Goal: Complete application form

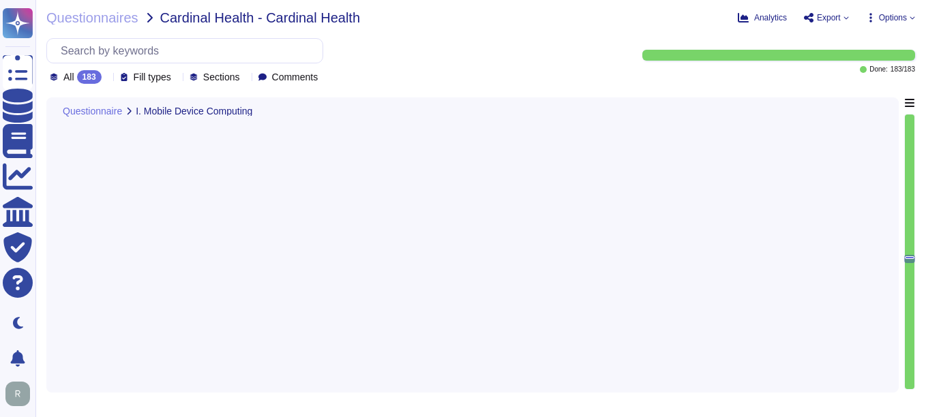
type textarea "Yes. Personal devices are allowed under a BYOD policy for specific use cases su…"
type textarea "Yes, password policies applicable to mobile devices are documented and enforced…"
type textarea "Mobile devices do not have access to sensitive systems, including customer data…"
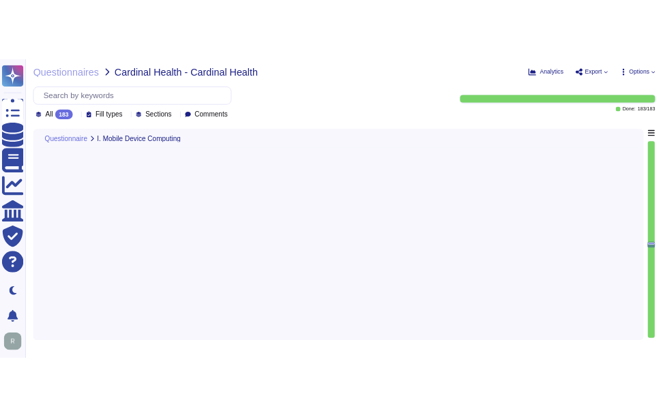
scroll to position [1, 0]
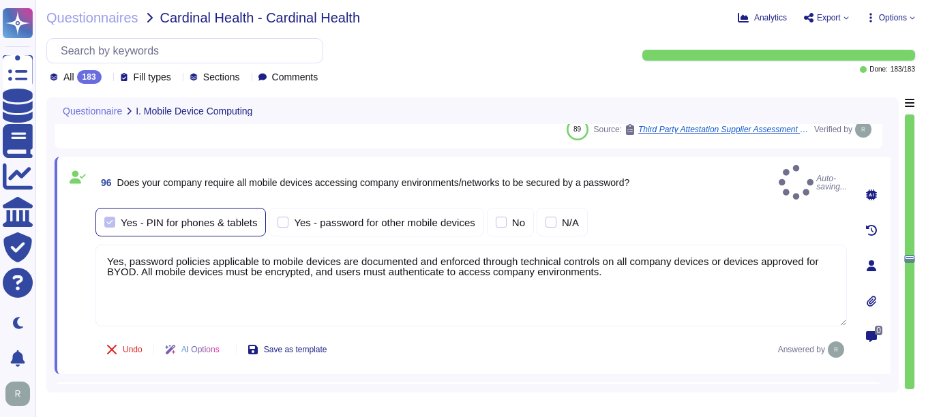
click at [113, 217] on div at bounding box center [109, 222] width 11 height 11
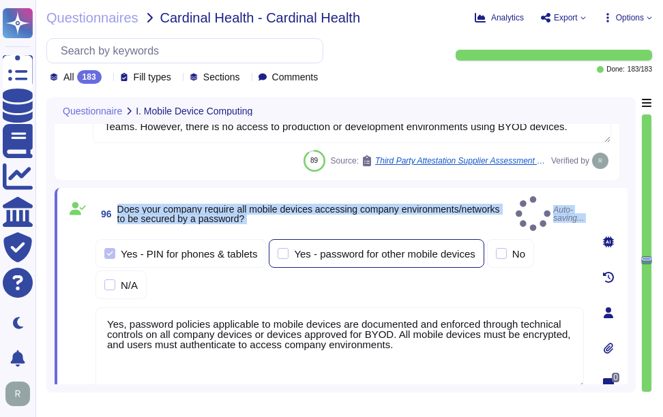
drag, startPoint x: 117, startPoint y: 203, endPoint x: 413, endPoint y: 235, distance: 297.7
click at [413, 235] on div "96 Does your company require all mobile devices accessing company environments/…" at bounding box center [324, 312] width 518 height 233
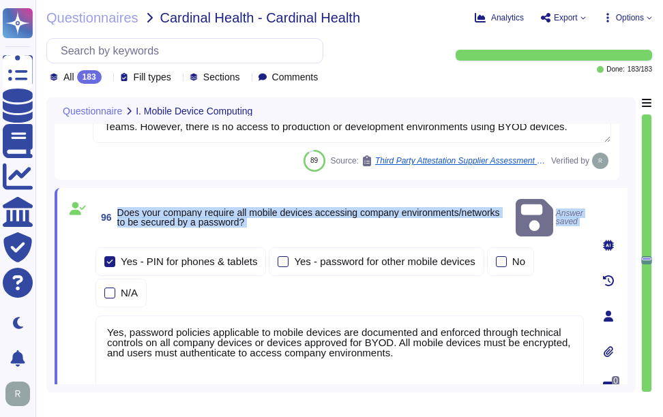
click at [134, 207] on span "Does your company require all mobile devices accessing company environments/net…" at bounding box center [308, 217] width 383 height 20
drag, startPoint x: 117, startPoint y: 201, endPoint x: 297, endPoint y: 224, distance: 180.8
click at [297, 224] on div "96 Does your company require all mobile devices accessing company environments/…" at bounding box center [324, 316] width 518 height 241
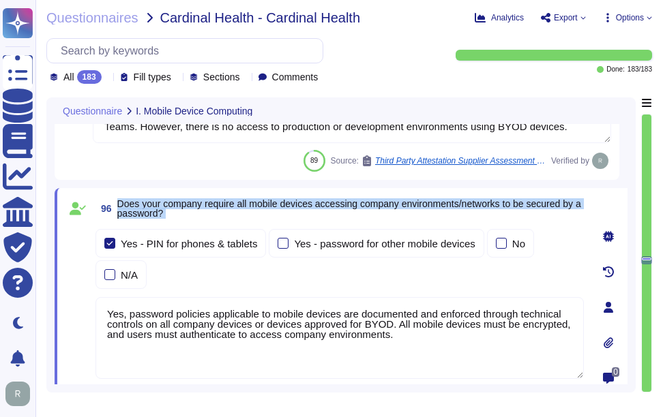
click at [194, 206] on span "Does your company require all mobile devices accessing company environments/net…" at bounding box center [349, 208] width 464 height 20
click at [125, 200] on span "Does your company require all mobile devices accessing company environments/net…" at bounding box center [349, 208] width 464 height 20
click at [120, 203] on span "Does your company require all mobile devices accessing company environments/net…" at bounding box center [349, 208] width 464 height 20
click at [120, 201] on span "Does your company require all mobile devices accessing company environments/net…" at bounding box center [349, 208] width 464 height 20
click at [127, 205] on span "Does your company require all mobile devices accessing company environments/net…" at bounding box center [349, 208] width 464 height 20
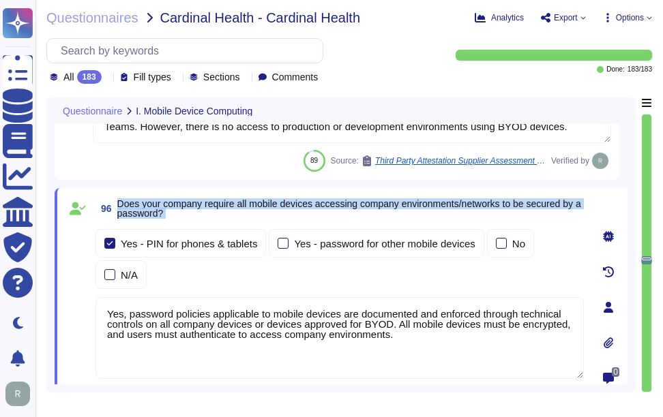
click at [201, 211] on span "Does your company require all mobile devices accessing company environments/net…" at bounding box center [350, 208] width 467 height 19
drag, startPoint x: 116, startPoint y: 201, endPoint x: 184, endPoint y: 211, distance: 69.1
click at [184, 211] on span "96 Does your company require all mobile devices accessing company environments/…" at bounding box center [339, 208] width 488 height 25
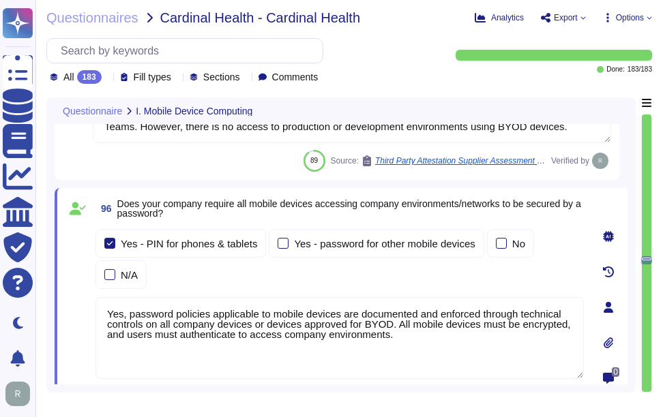
click at [466, 337] on textarea "Yes, password policies applicable to mobile devices are documented and enforced…" at bounding box center [339, 338] width 488 height 82
drag, startPoint x: 405, startPoint y: 335, endPoint x: 74, endPoint y: 304, distance: 332.3
click at [73, 304] on div "96 Does your company require all mobile devices accessing company environments/…" at bounding box center [324, 307] width 518 height 222
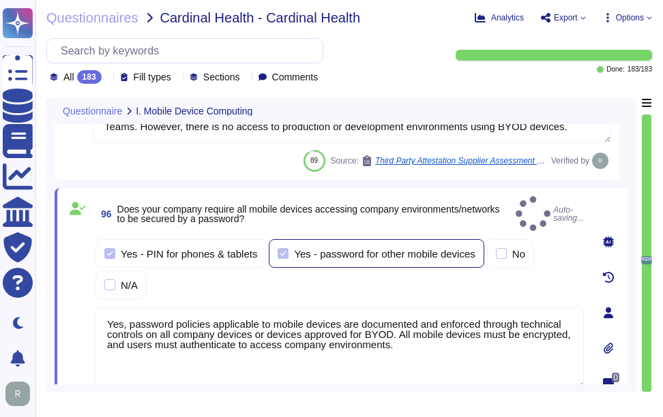
click at [286, 248] on div at bounding box center [283, 253] width 11 height 11
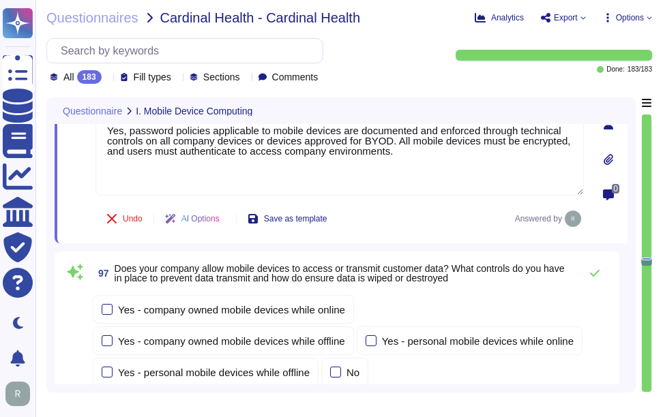
scroll to position [23091, 0]
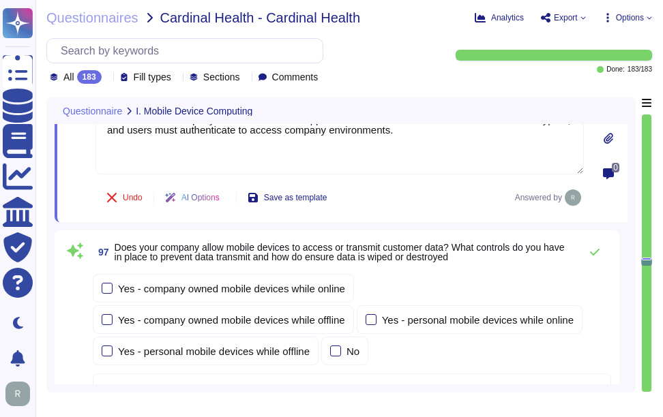
type textarea "Yes, all data, including customer data, is encrypted in transit using secure pr…"
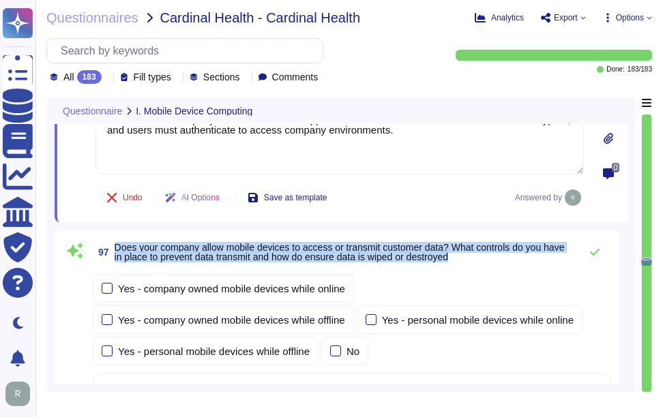
drag, startPoint x: 116, startPoint y: 243, endPoint x: 497, endPoint y: 263, distance: 381.0
click at [497, 263] on span "97 Does your company allow mobile devices to access or transmit customer data? …" at bounding box center [333, 252] width 480 height 25
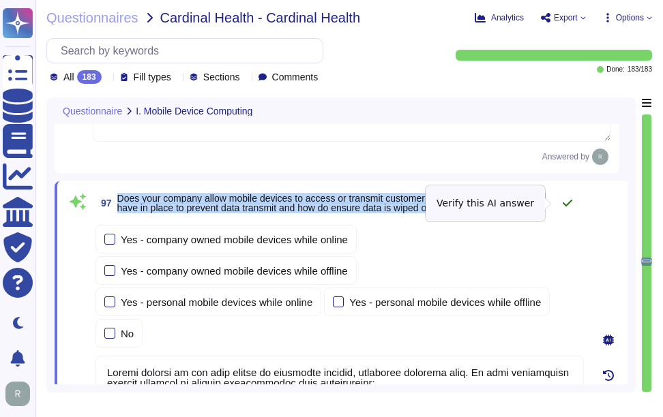
drag, startPoint x: 118, startPoint y: 197, endPoint x: 556, endPoint y: 207, distance: 438.0
click at [556, 207] on div "97 Does your company allow mobile devices to access or transmit customer data? …" at bounding box center [339, 203] width 488 height 27
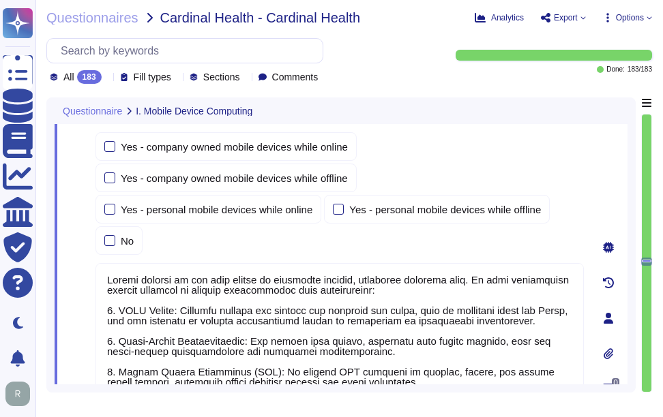
scroll to position [23228, 0]
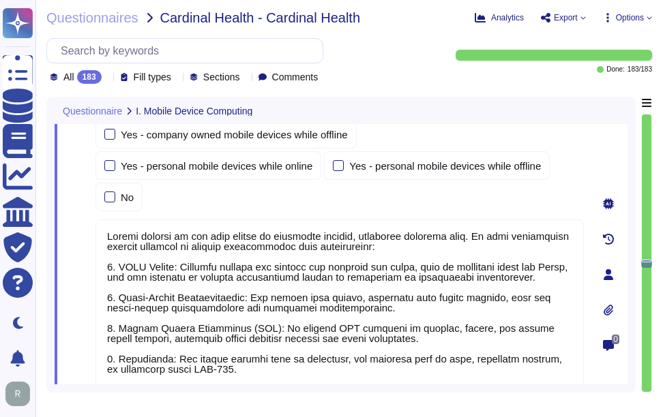
type textarea "No such devices."
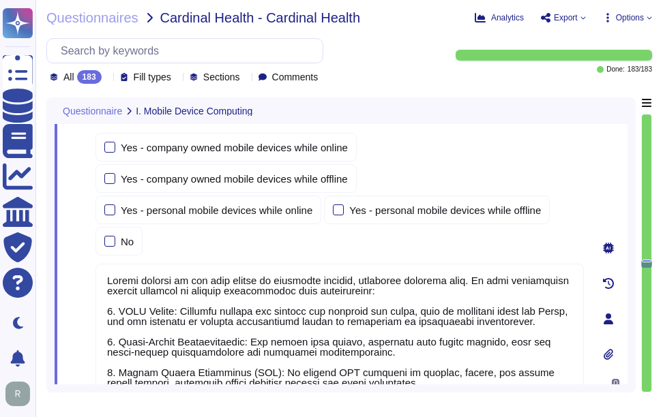
scroll to position [23160, 0]
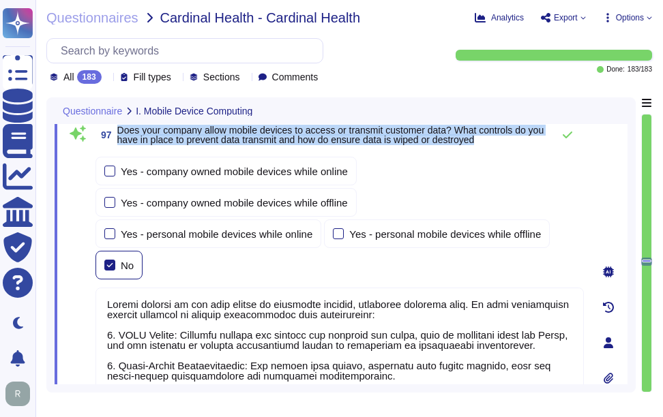
click at [115, 260] on div at bounding box center [109, 265] width 11 height 11
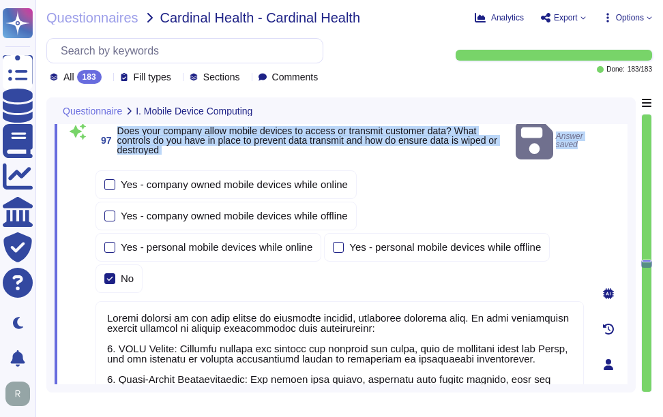
scroll to position [23228, 0]
type textarea "Yes, all data, including customer data, is encrypted in transit using secure pr…"
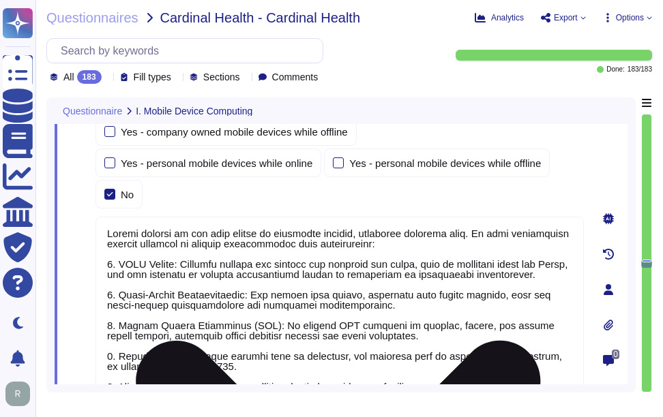
scroll to position [1, 0]
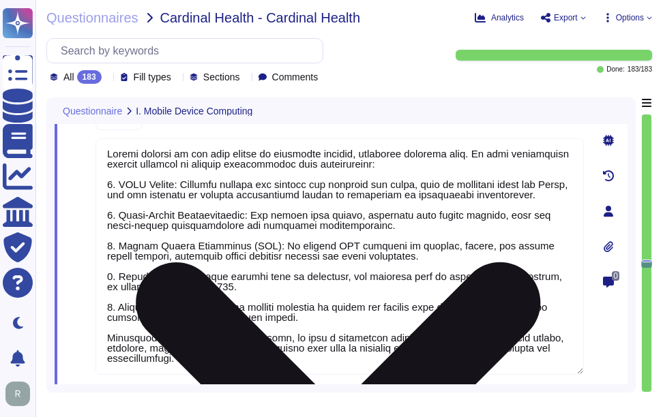
type textarea "No such devices."
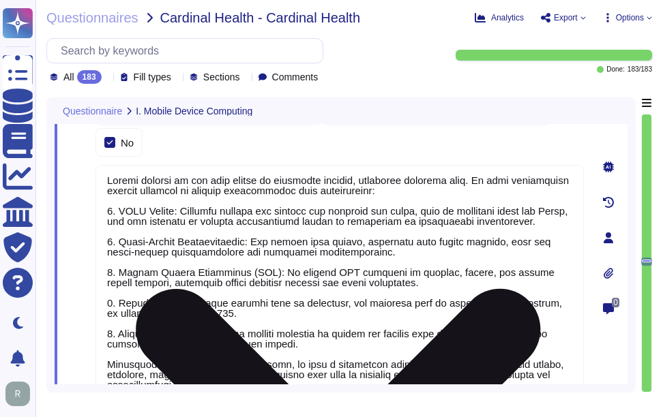
scroll to position [23160, 0]
type textarea "Yes. Personal devices are allowed under a BYOD policy for specific use cases su…"
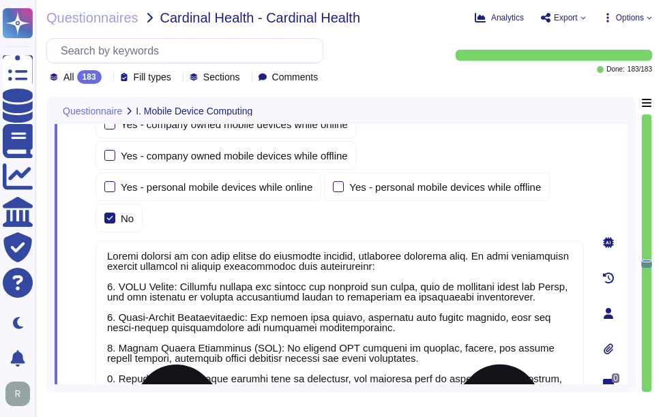
scroll to position [23296, 0]
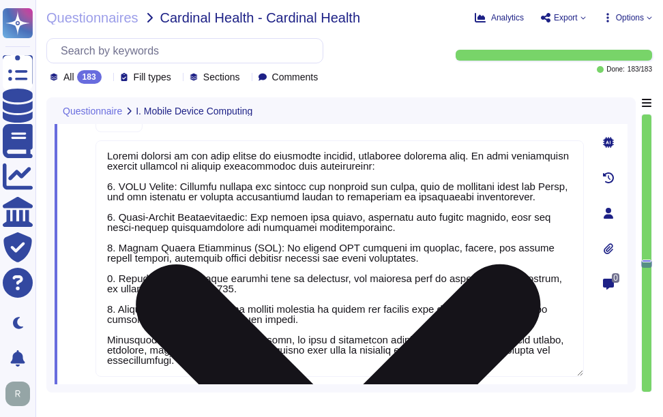
type textarea "No such devices."
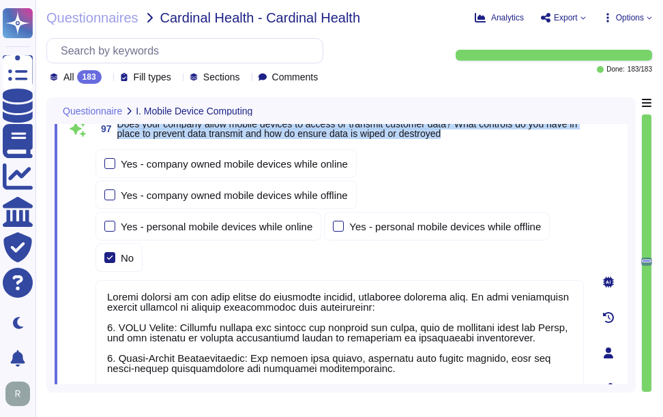
type textarea "Yes. Personal devices are allowed under a BYOD policy for specific use cases su…"
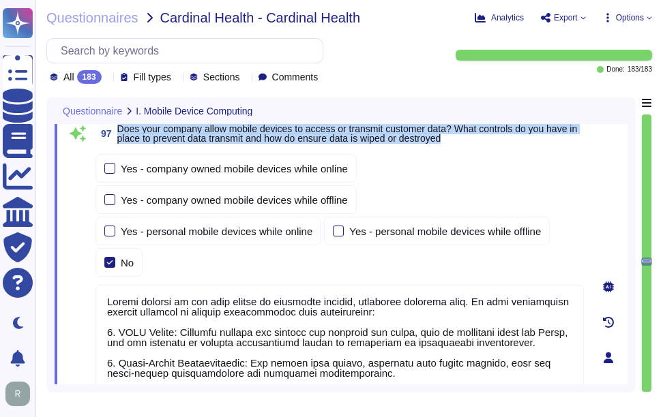
scroll to position [23091, 0]
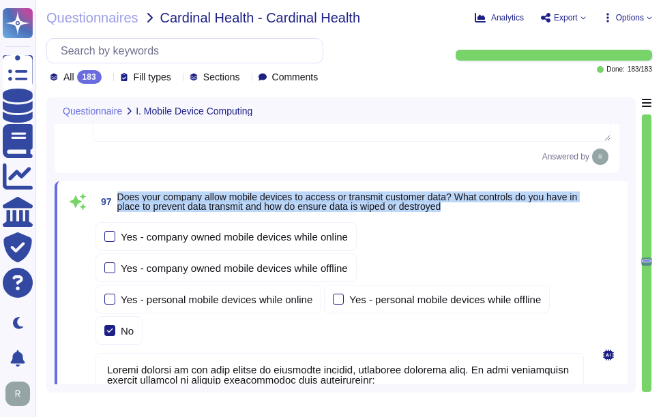
click at [505, 208] on span "Does your company allow mobile devices to access or transmit customer data? Wha…" at bounding box center [350, 201] width 467 height 19
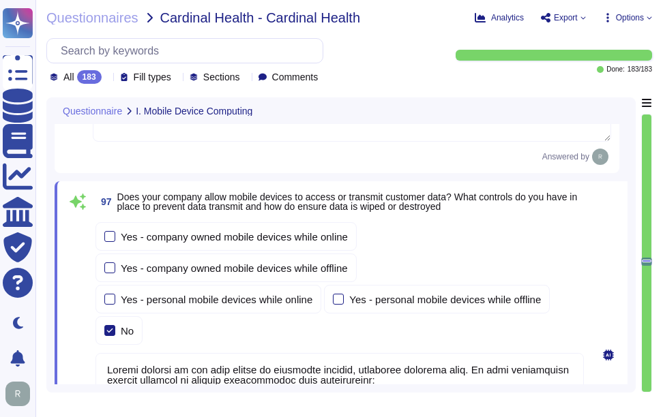
scroll to position [1, 0]
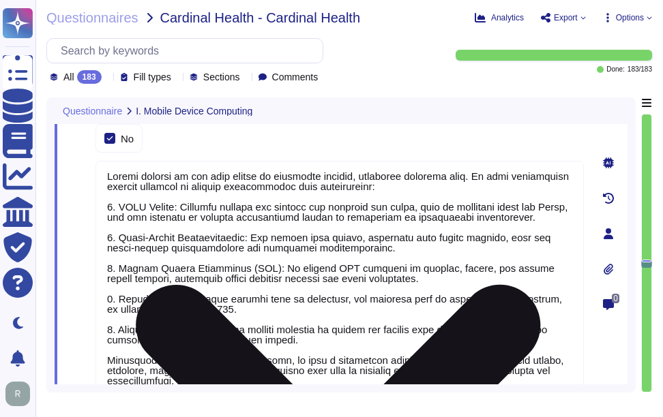
type textarea "No such devices."
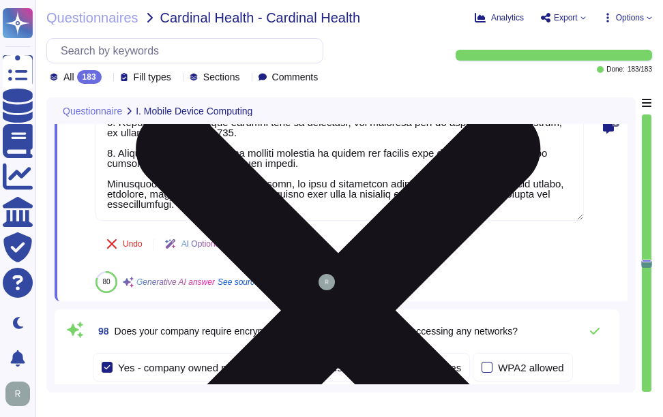
type textarea "Yes, all mobile devices must be encrypted, and customer data at rest, including…"
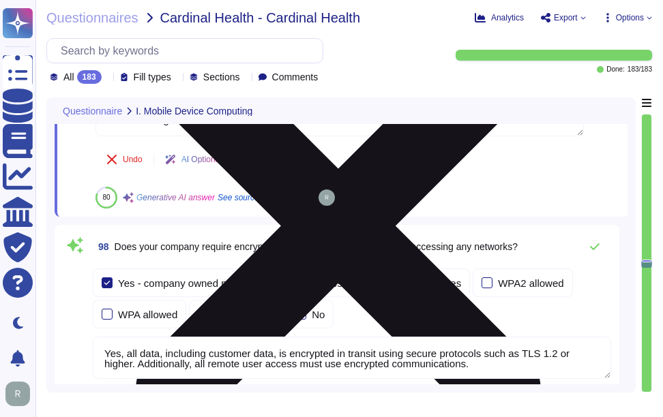
scroll to position [23569, 0]
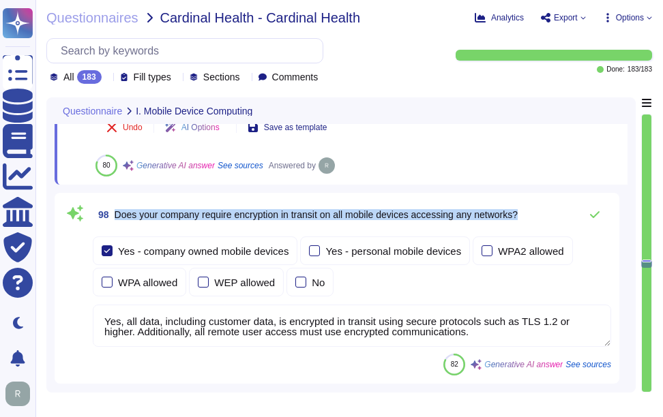
drag, startPoint x: 113, startPoint y: 180, endPoint x: 539, endPoint y: 173, distance: 427.0
click at [539, 201] on div "98 Does your company require encryption in transit on all mobile devices access…" at bounding box center [352, 214] width 518 height 27
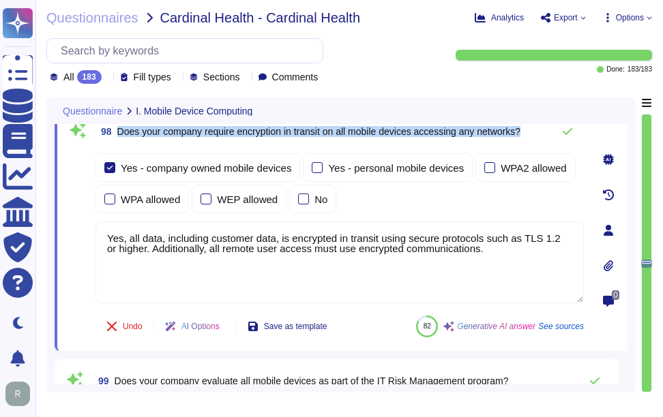
drag, startPoint x: 119, startPoint y: 133, endPoint x: 550, endPoint y: 133, distance: 431.0
click at [550, 133] on div "98 Does your company require encryption in transit on all mobile devices access…" at bounding box center [339, 131] width 488 height 27
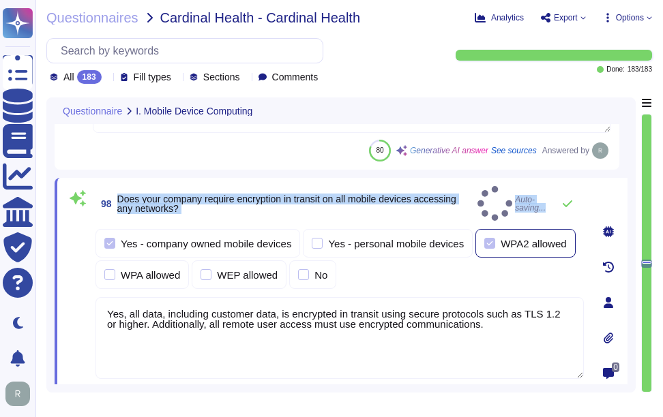
click at [489, 238] on div at bounding box center [489, 243] width 11 height 11
click at [231, 203] on span "Does your company require encryption in transit on all mobile devices accessing…" at bounding box center [294, 203] width 355 height 19
drag, startPoint x: 119, startPoint y: 192, endPoint x: 179, endPoint y: 205, distance: 62.1
click at [179, 205] on span "Does your company require encryption in transit on all mobile devices accessing…" at bounding box center [294, 203] width 355 height 19
type textarea "Yes, employee mobile devices are managed by our company's Mobile Device Managem…"
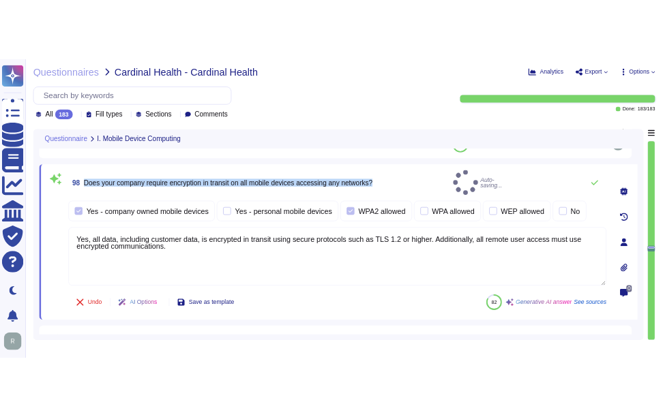
scroll to position [0, 0]
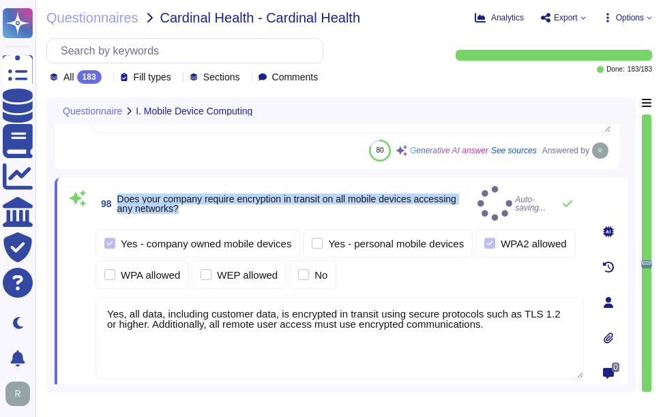
click at [133, 200] on span "Does your company require encryption in transit on all mobile devices accessing…" at bounding box center [286, 204] width 339 height 20
drag, startPoint x: 117, startPoint y: 193, endPoint x: 188, endPoint y: 206, distance: 71.4
click at [188, 206] on span "Does your company require encryption in transit on all mobile devices accessing…" at bounding box center [294, 203] width 355 height 19
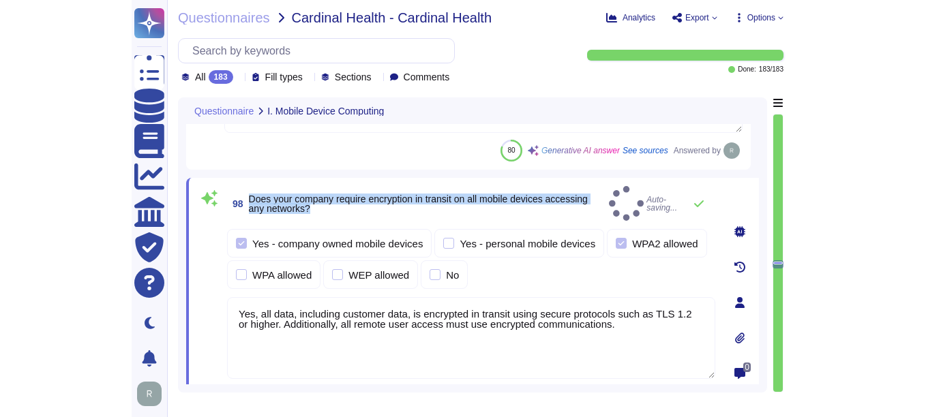
type textarea "Yes, employee mobile devices are managed by our company's Mobile Device Managem…"
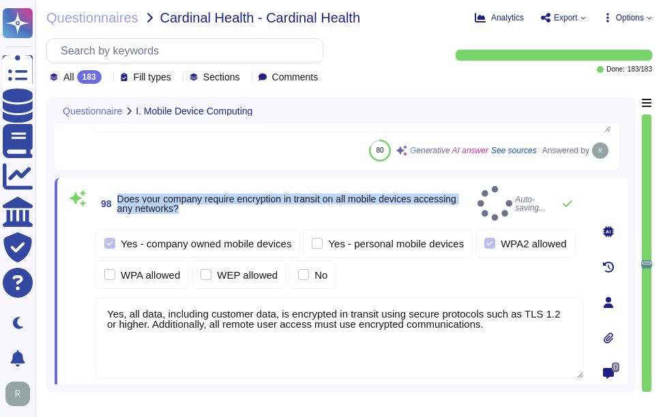
click at [181, 198] on span "Does your company require encryption in transit on all mobile devices accessing…" at bounding box center [286, 204] width 339 height 20
drag, startPoint x: 117, startPoint y: 193, endPoint x: 189, endPoint y: 202, distance: 72.8
click at [189, 202] on span "98 Does your company require encryption in transit on all mobile devices access…" at bounding box center [283, 204] width 376 height 25
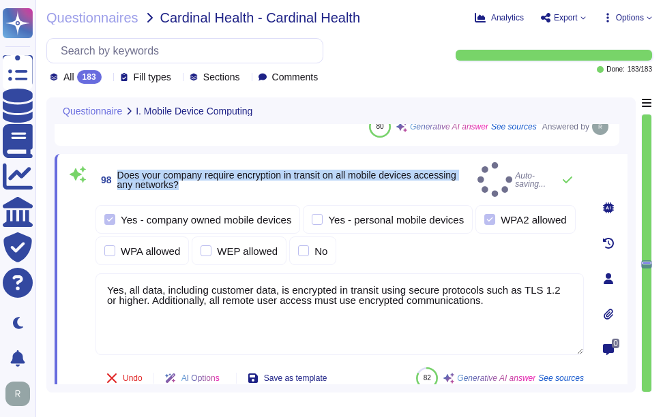
scroll to position [23501, 0]
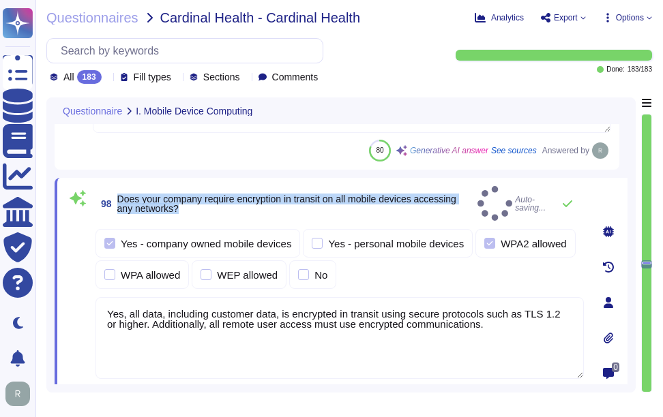
click at [148, 199] on span "Does your company require encryption in transit on all mobile devices accessing…" at bounding box center [286, 204] width 339 height 20
drag, startPoint x: 119, startPoint y: 193, endPoint x: 220, endPoint y: 209, distance: 102.2
click at [220, 209] on span "Does your company require encryption in transit on all mobile devices accessing…" at bounding box center [294, 203] width 355 height 19
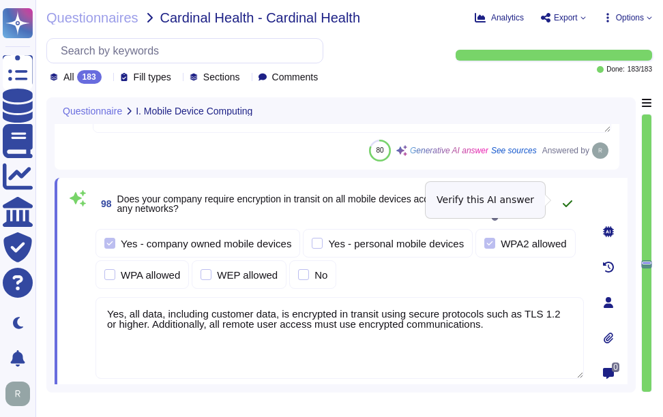
click at [569, 198] on icon at bounding box center [567, 203] width 11 height 11
click at [569, 201] on icon at bounding box center [568, 204] width 10 height 7
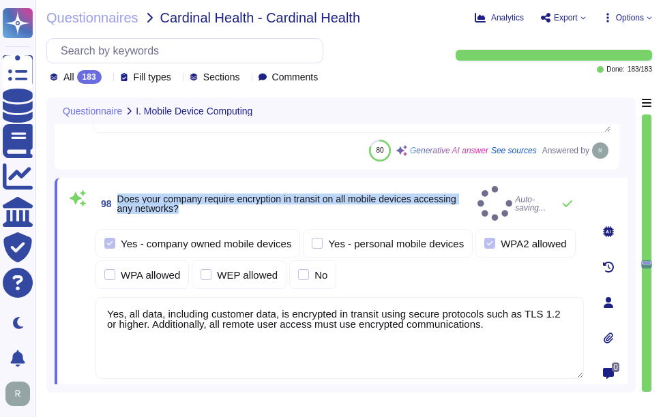
drag, startPoint x: 118, startPoint y: 195, endPoint x: 194, endPoint y: 211, distance: 77.5
click at [194, 211] on span "98 Does your company require encryption in transit on all mobile devices access…" at bounding box center [283, 204] width 376 height 25
